Goal: Information Seeking & Learning: Understand process/instructions

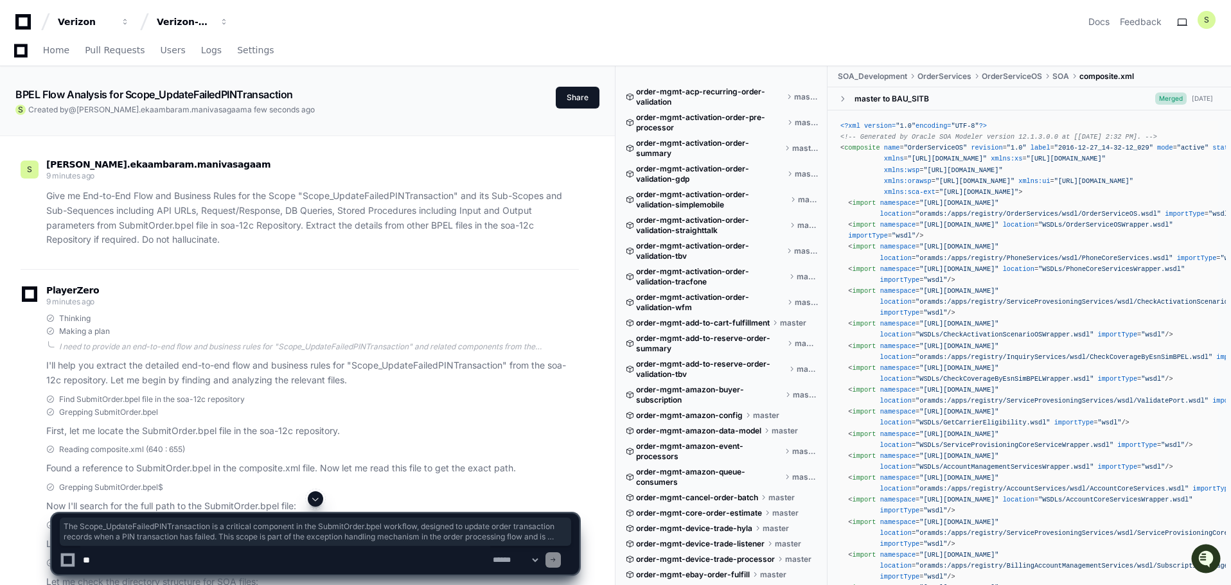
scroll to position [2314, 0]
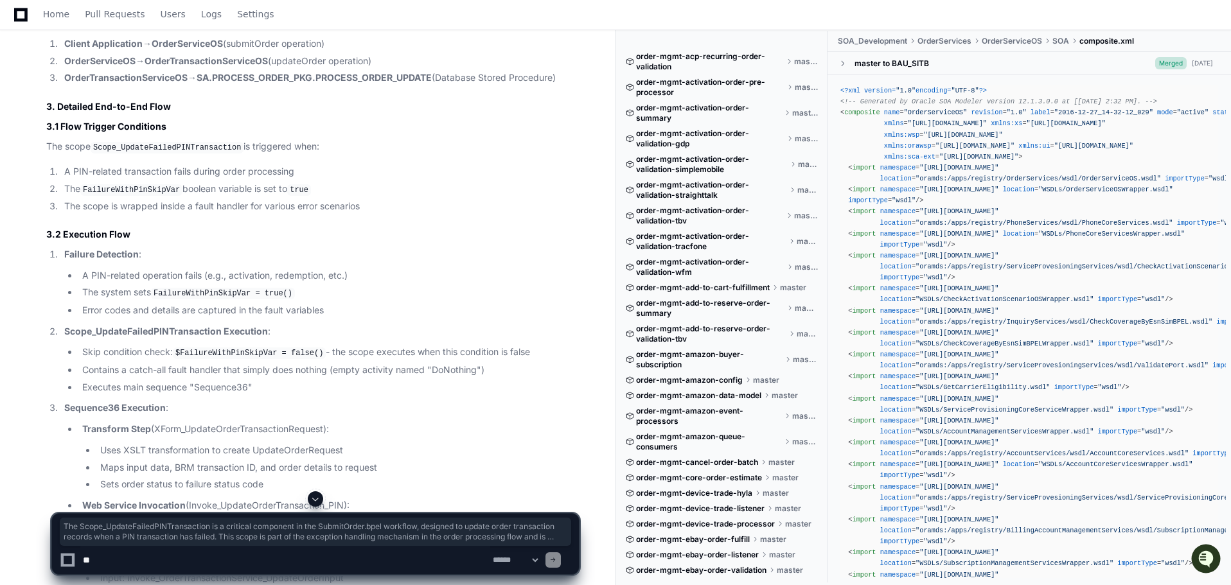
click at [167, 564] on textarea at bounding box center [285, 560] width 410 height 28
paste textarea "**********"
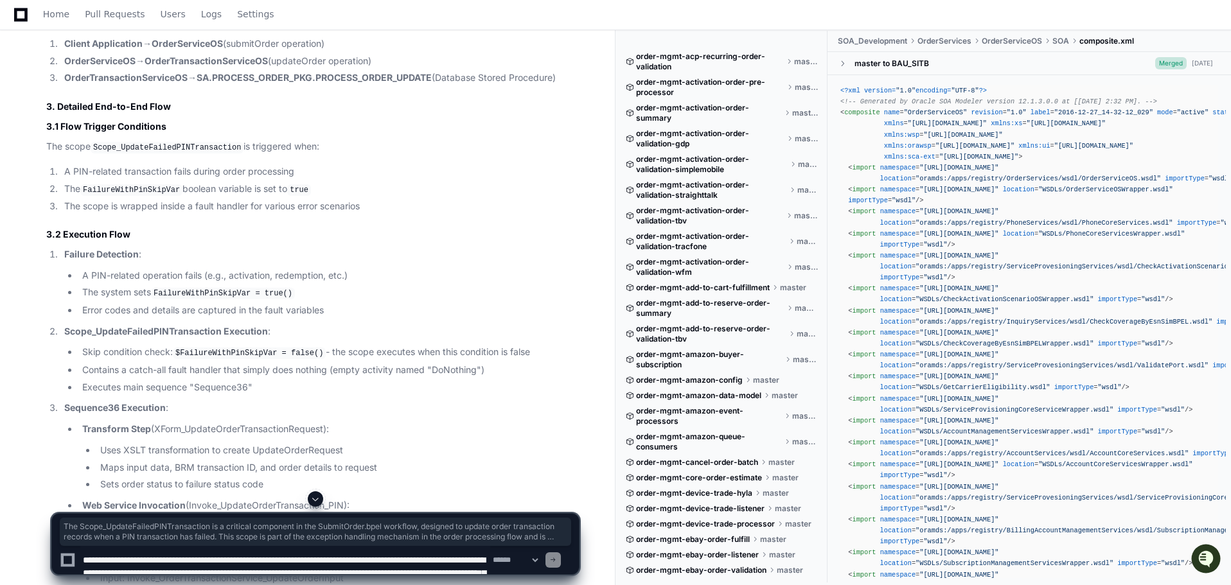
click at [228, 564] on textarea at bounding box center [285, 560] width 410 height 28
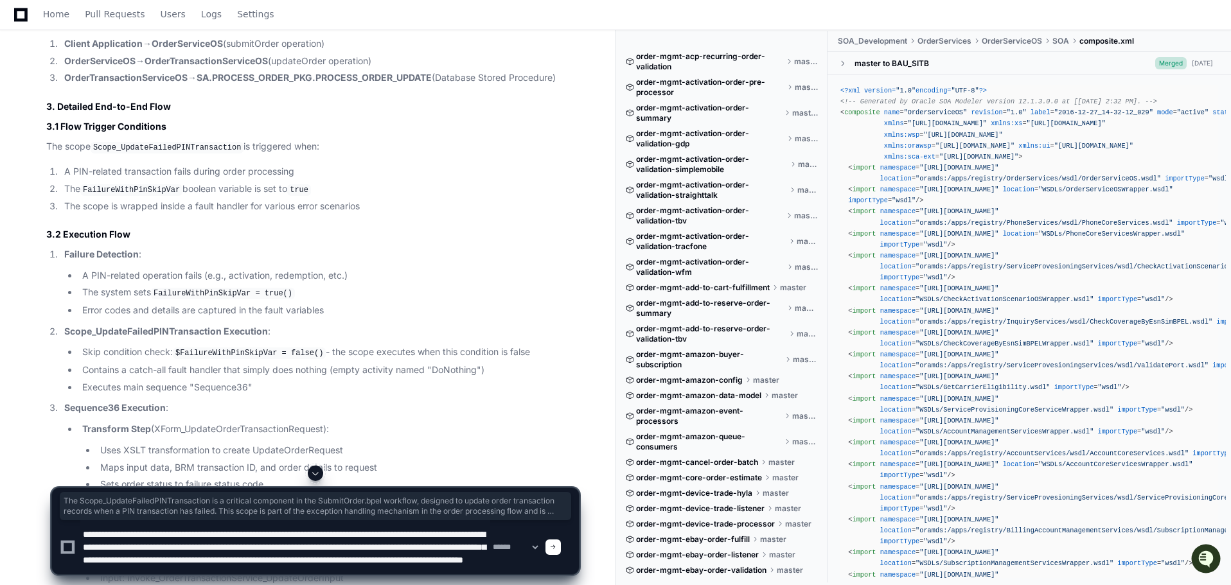
scroll to position [17, 0]
type textarea "**********"
click at [557, 549] on span at bounding box center [553, 547] width 6 height 6
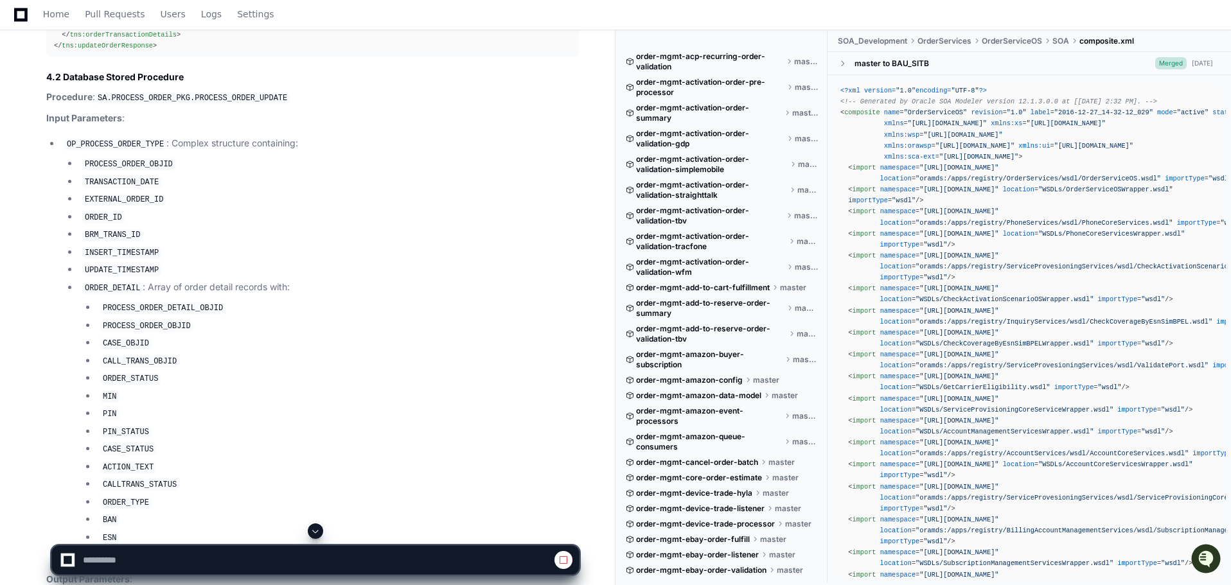
scroll to position [3988, 0]
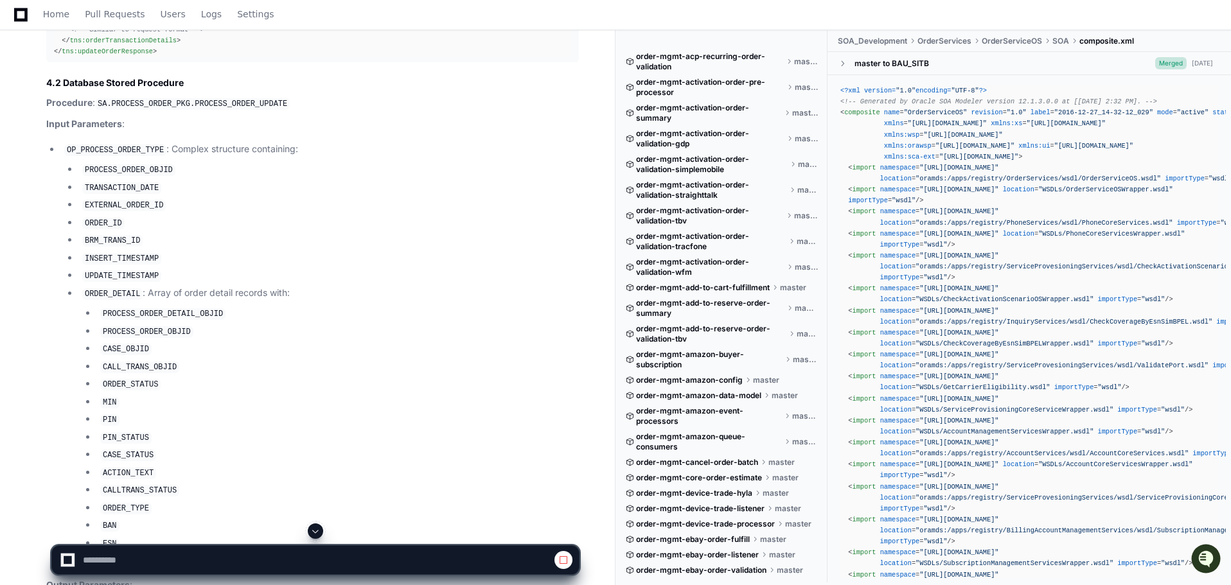
click at [95, 156] on code "OP_PROCESS_ORDER_TYPE" at bounding box center [115, 151] width 102 height 12
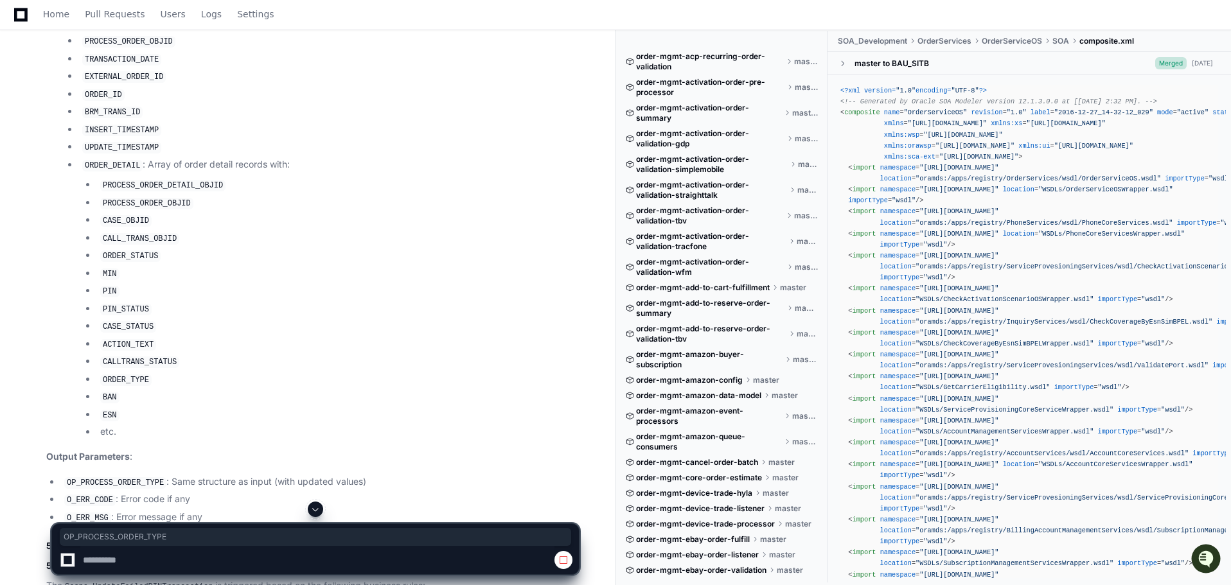
scroll to position [4310, 0]
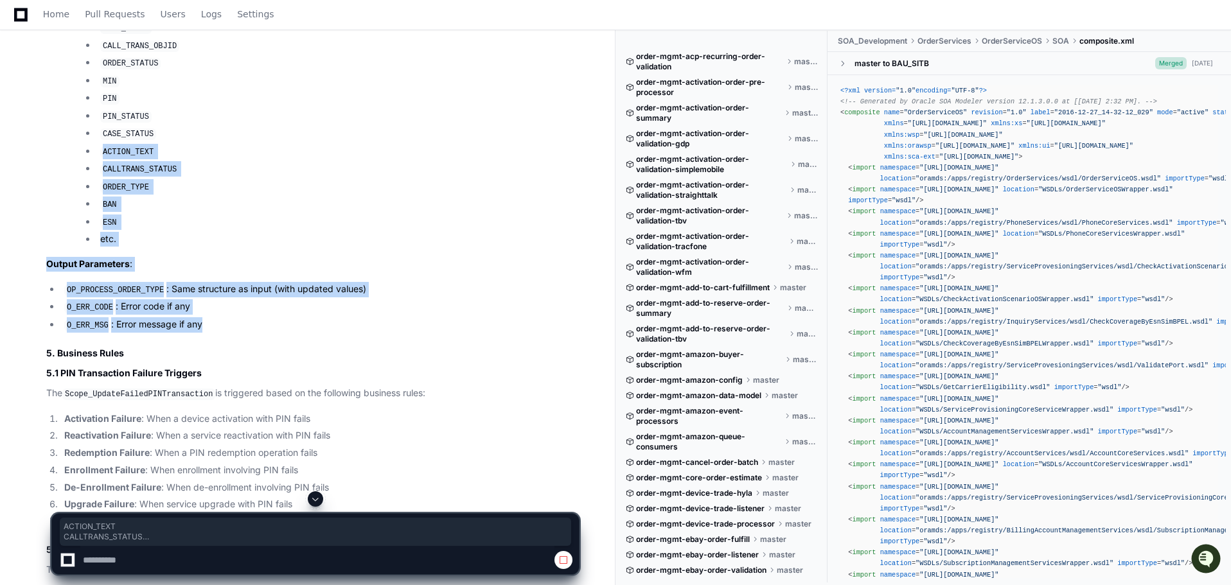
drag, startPoint x: 204, startPoint y: 335, endPoint x: 89, endPoint y: 160, distance: 208.9
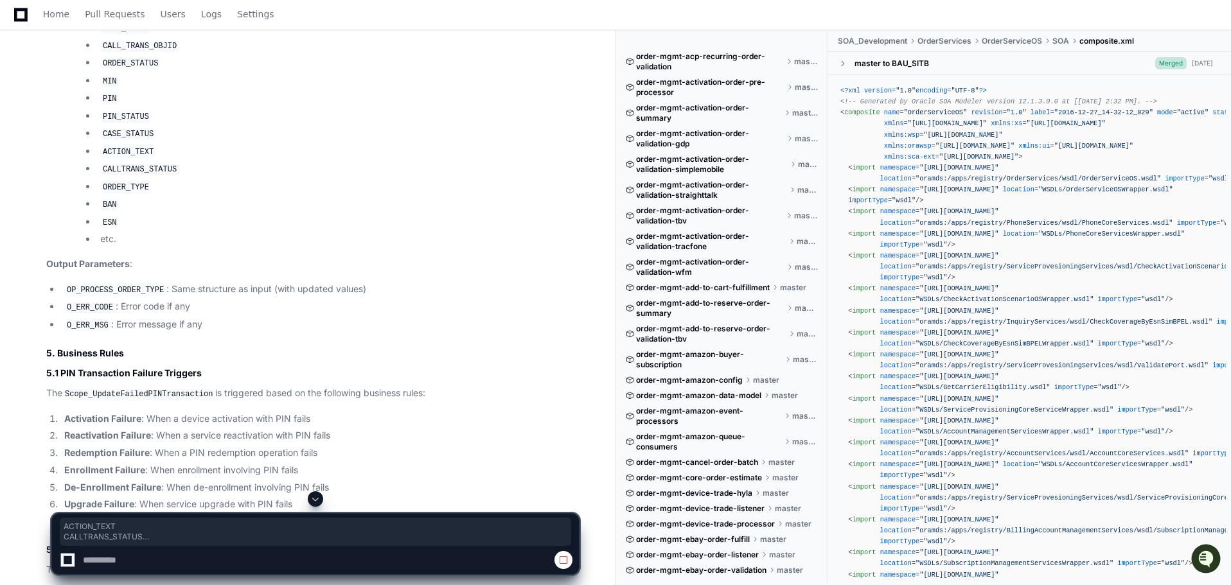
scroll to position [3924, 0]
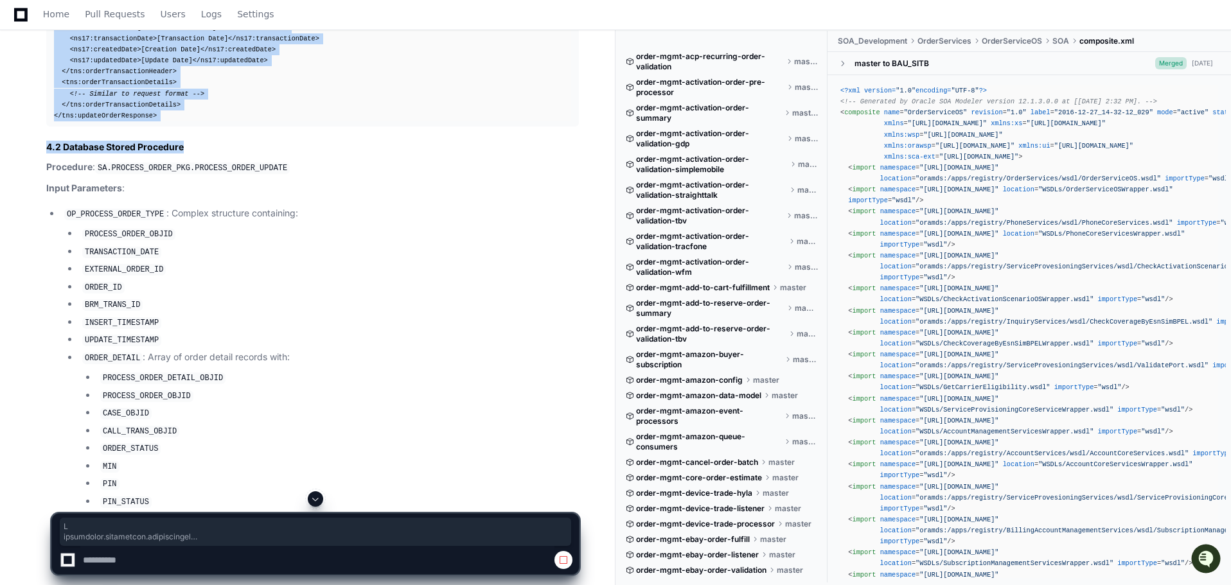
click at [48, 172] on strong "Procedure" at bounding box center [69, 166] width 46 height 11
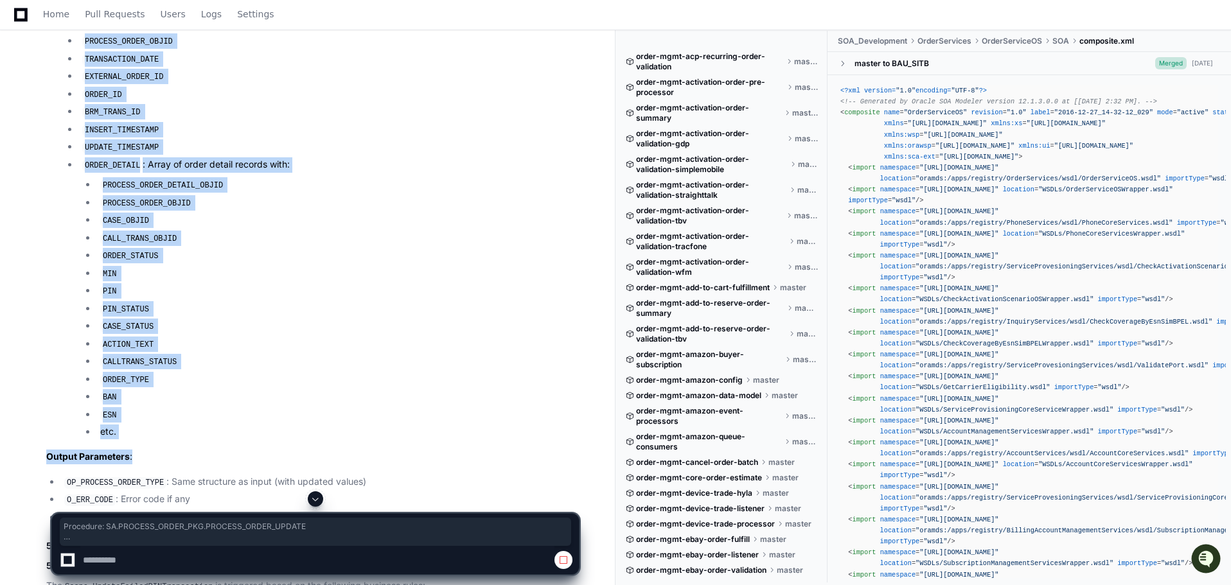
scroll to position [4181, 0]
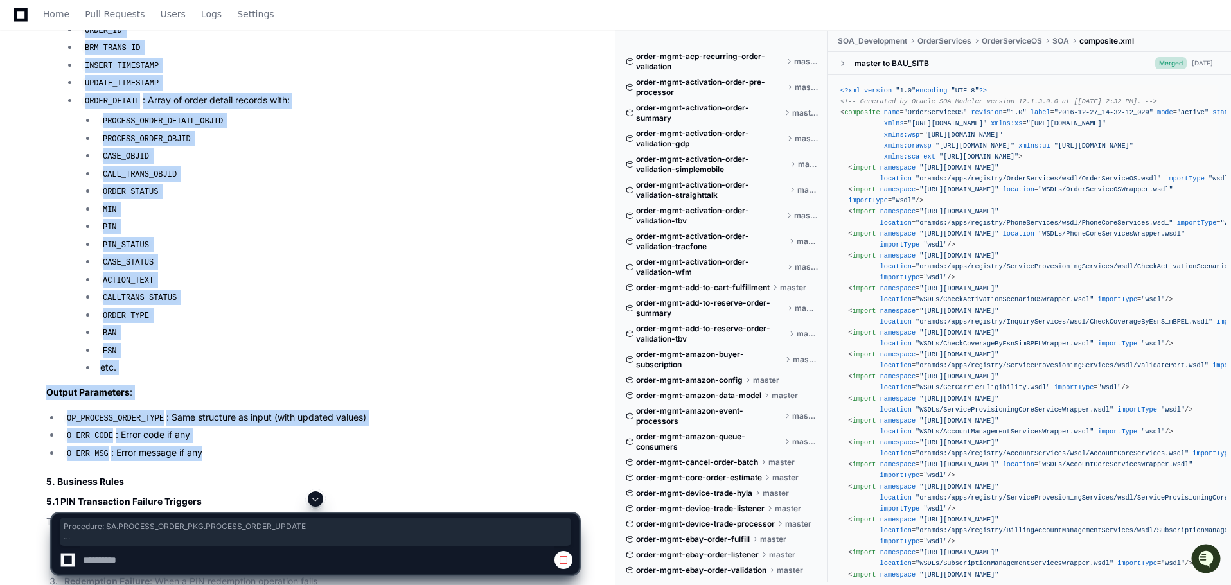
copy article "Procedure : SA.PROCESS_ORDER_PKG.PROCESS_ORDER_UPDATE Input Parameters : OP_PRO…"
drag, startPoint x: 48, startPoint y: 190, endPoint x: 200, endPoint y: 455, distance: 305.7
